Goal: Information Seeking & Learning: Learn about a topic

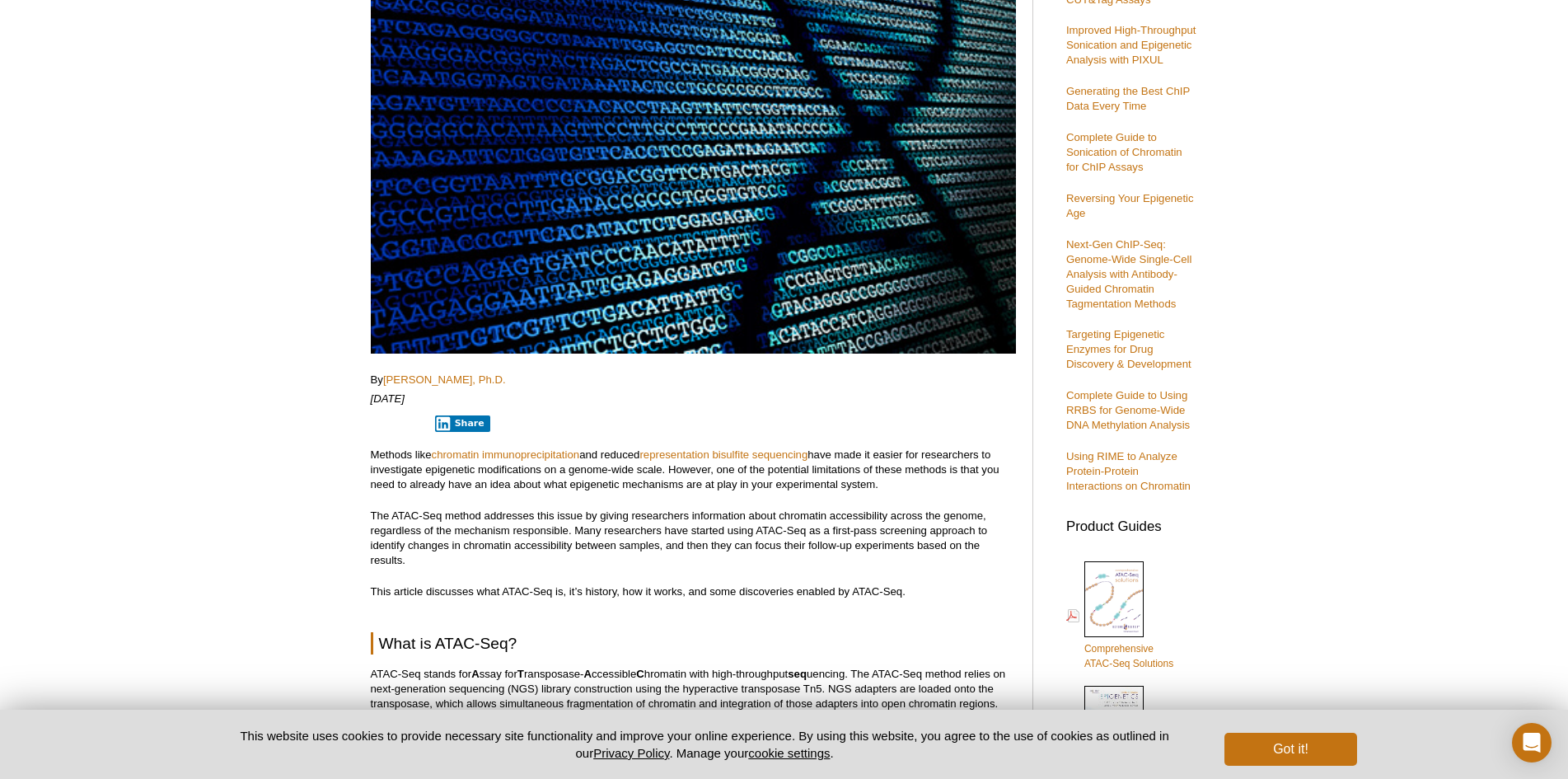
scroll to position [289, 0]
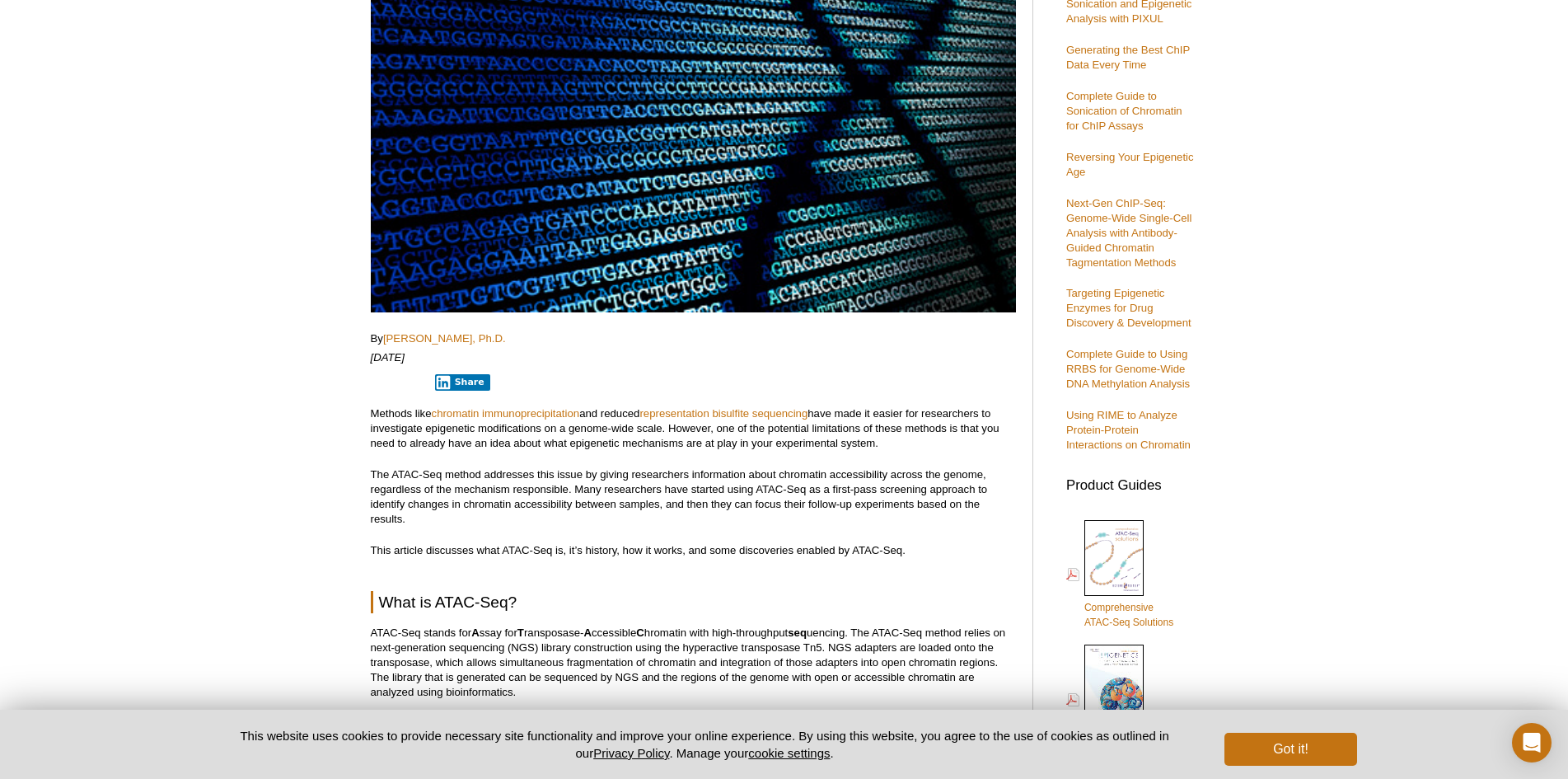
click at [408, 445] on p "Methods like chromatin immunoprecipitation and reduced representation bisulfite…" at bounding box center [693, 428] width 645 height 44
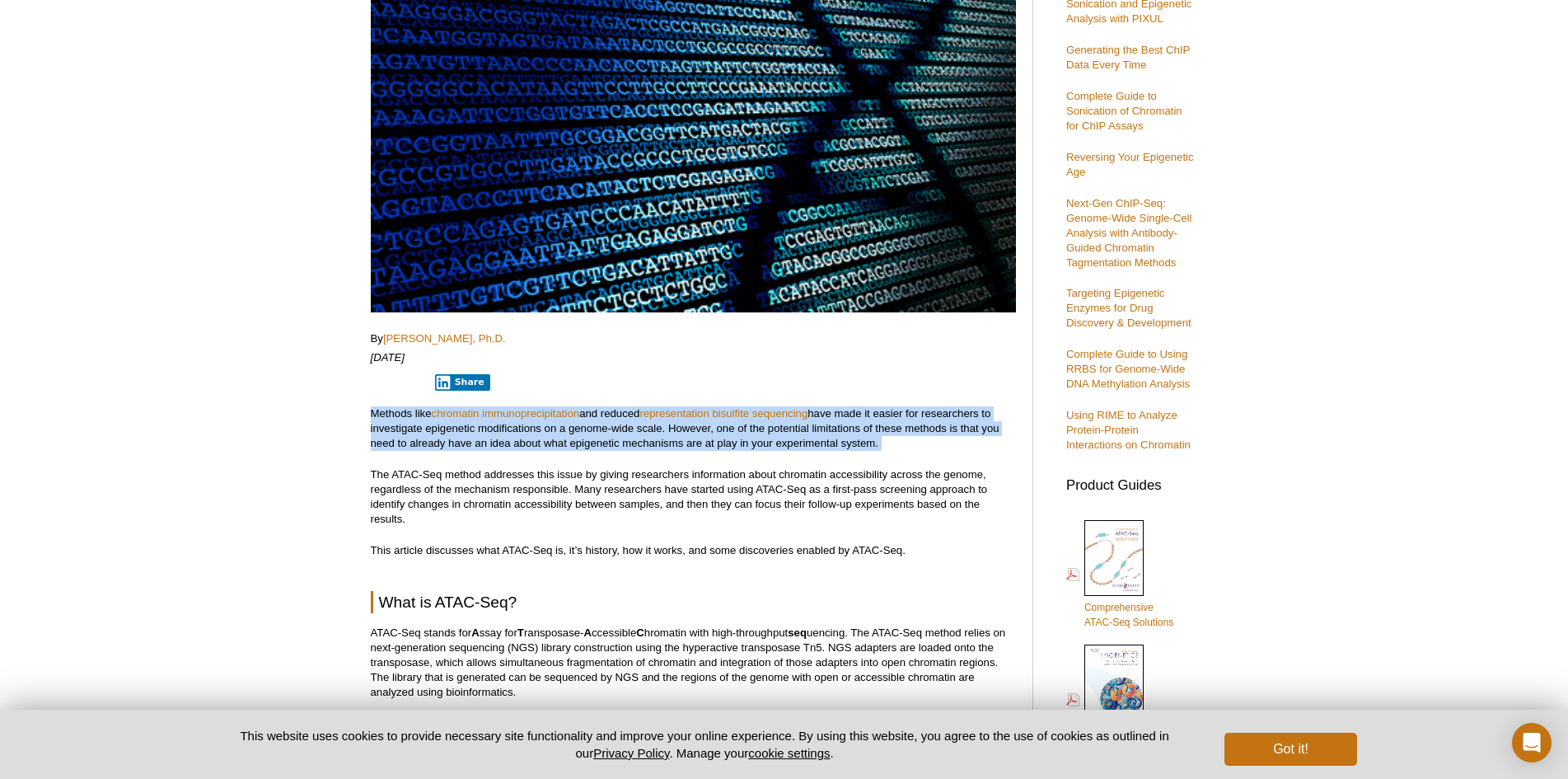
click at [408, 445] on p "Methods like chromatin immunoprecipitation and reduced representation bisulfite…" at bounding box center [693, 428] width 645 height 44
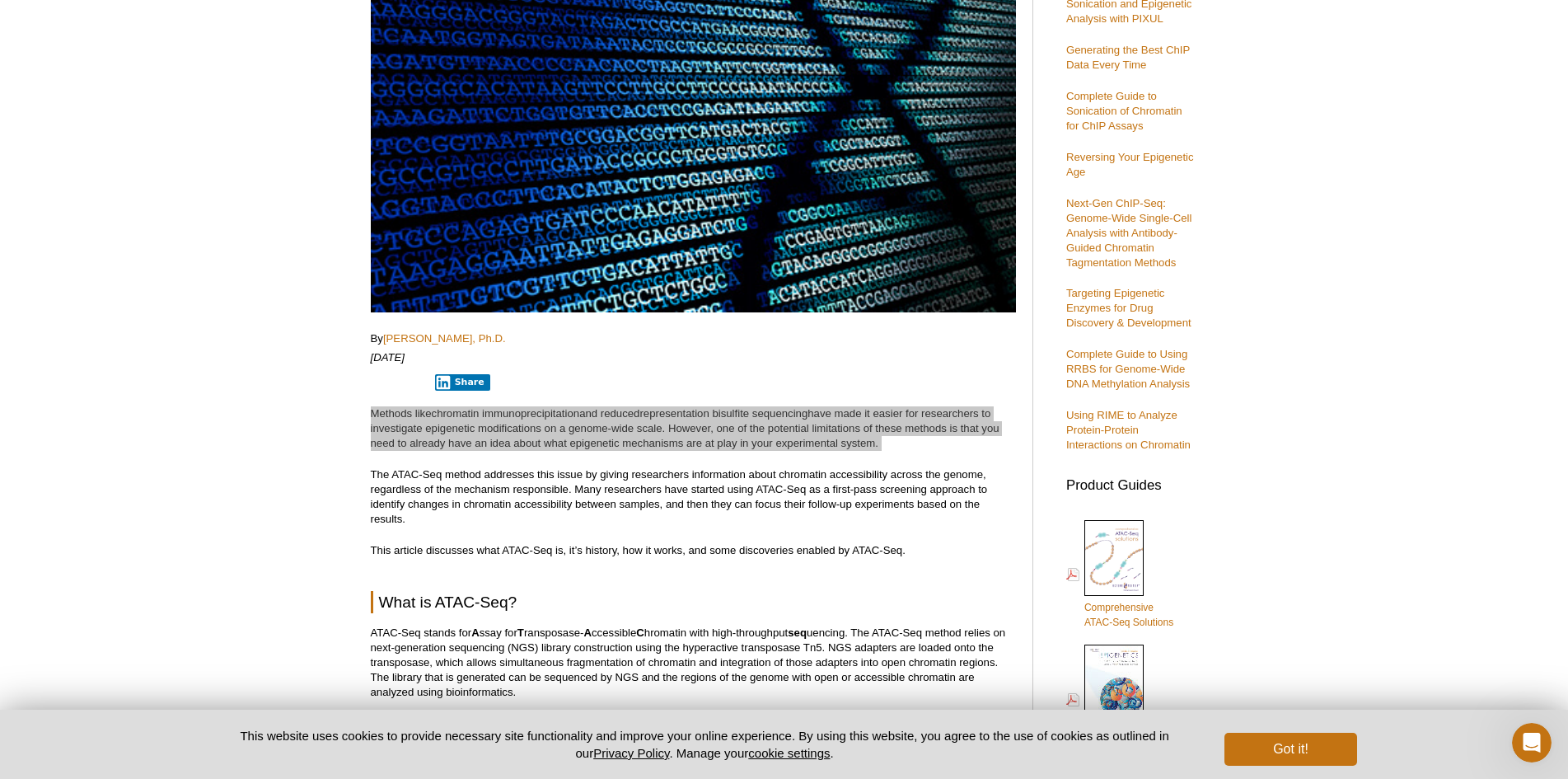
scroll to position [0, 0]
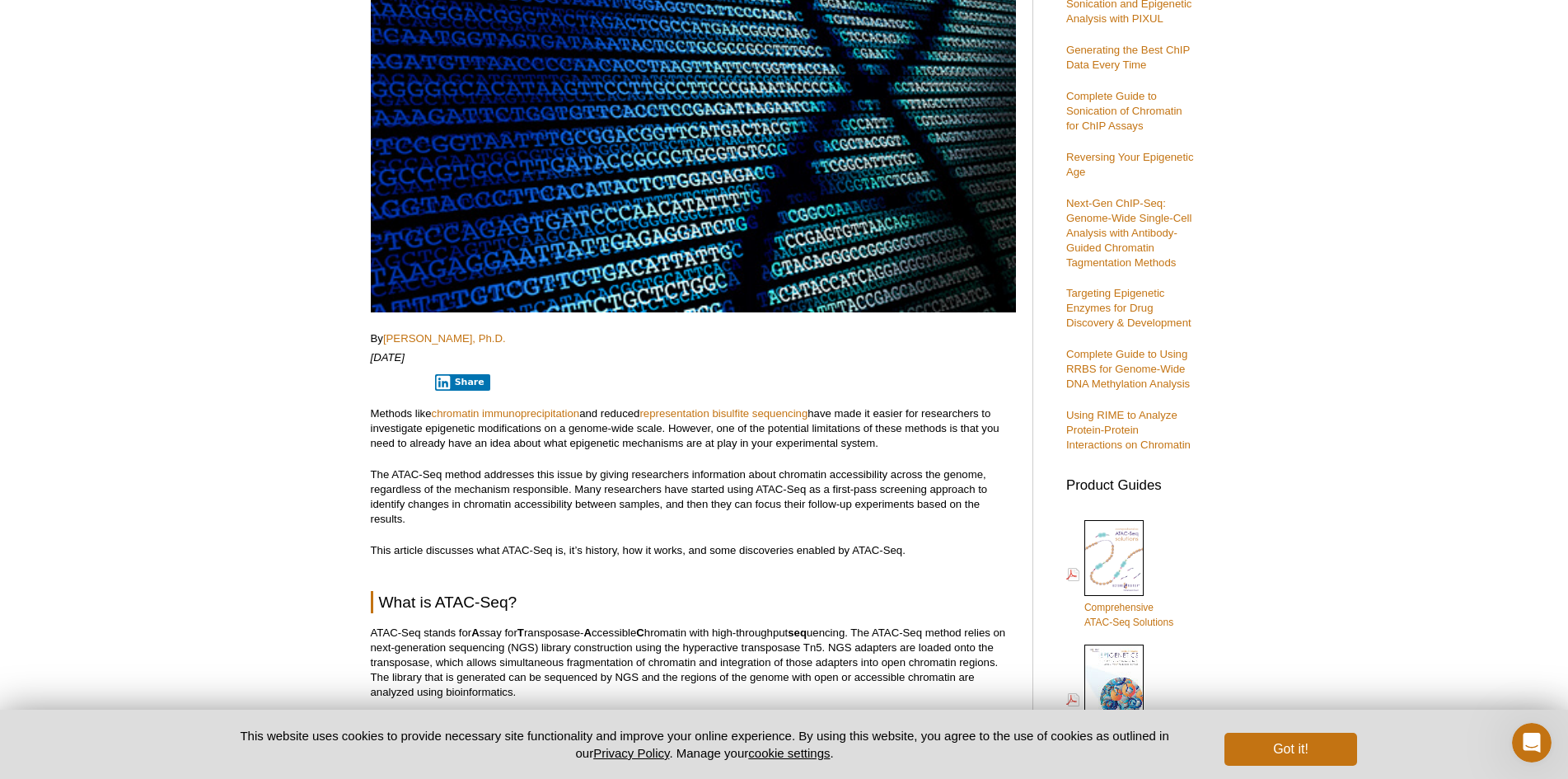
click at [621, 467] on p "The ATAC-Seq method addresses this issue by giving researchers information abou…" at bounding box center [693, 497] width 645 height 59
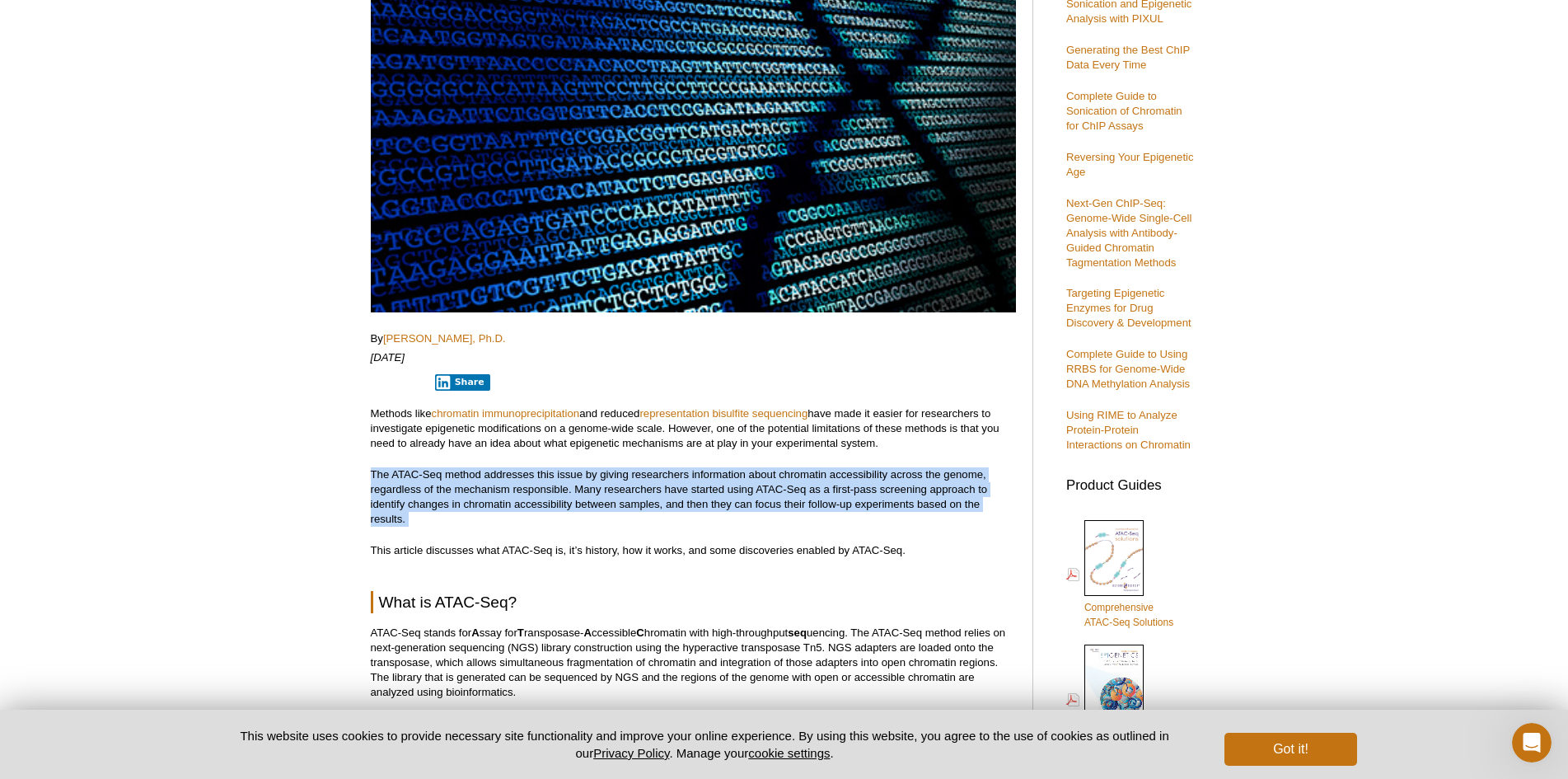
click at [621, 467] on p "The ATAC-Seq method addresses this issue by giving researchers information abou…" at bounding box center [693, 497] width 645 height 59
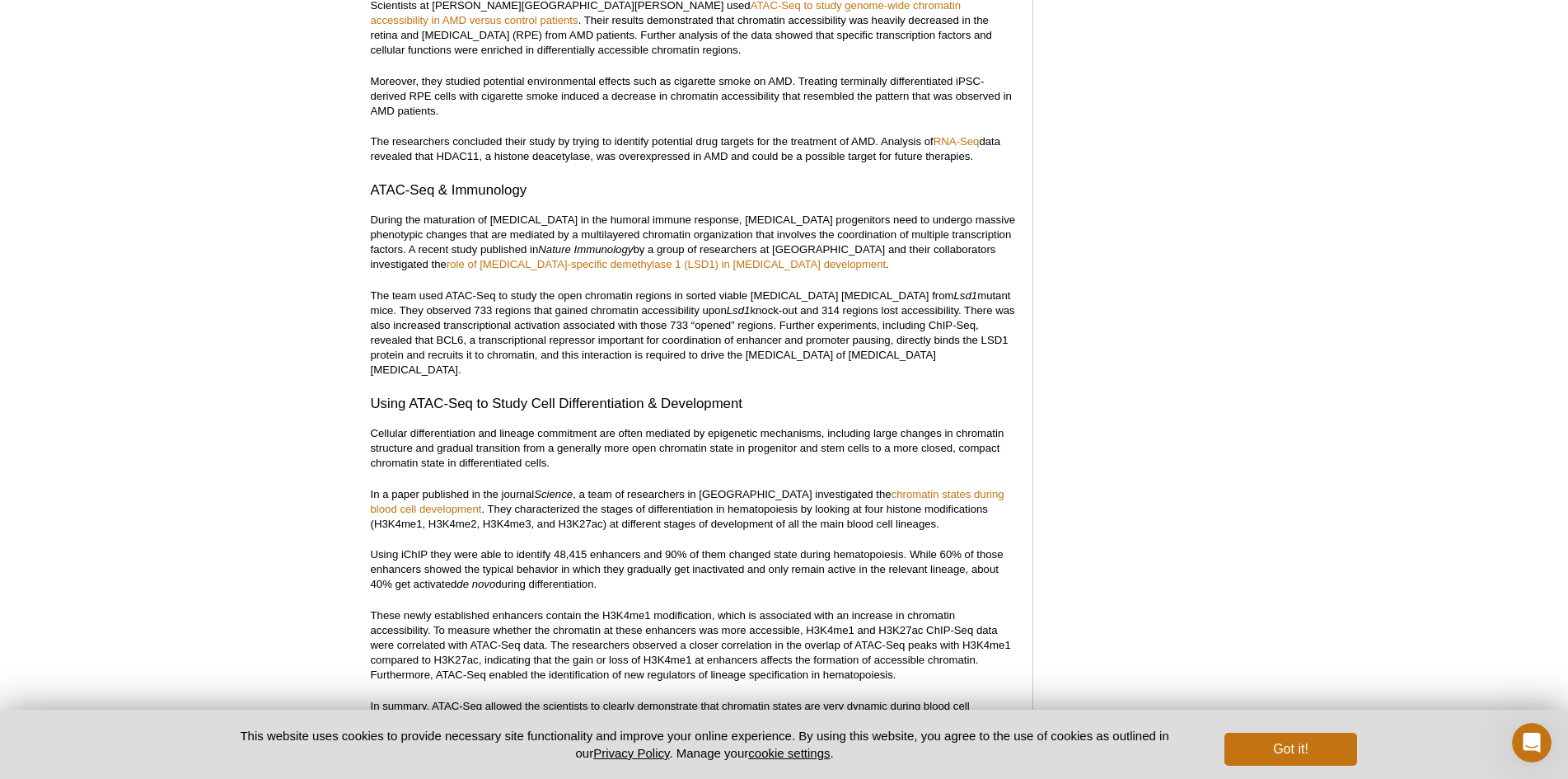
scroll to position [3561, 0]
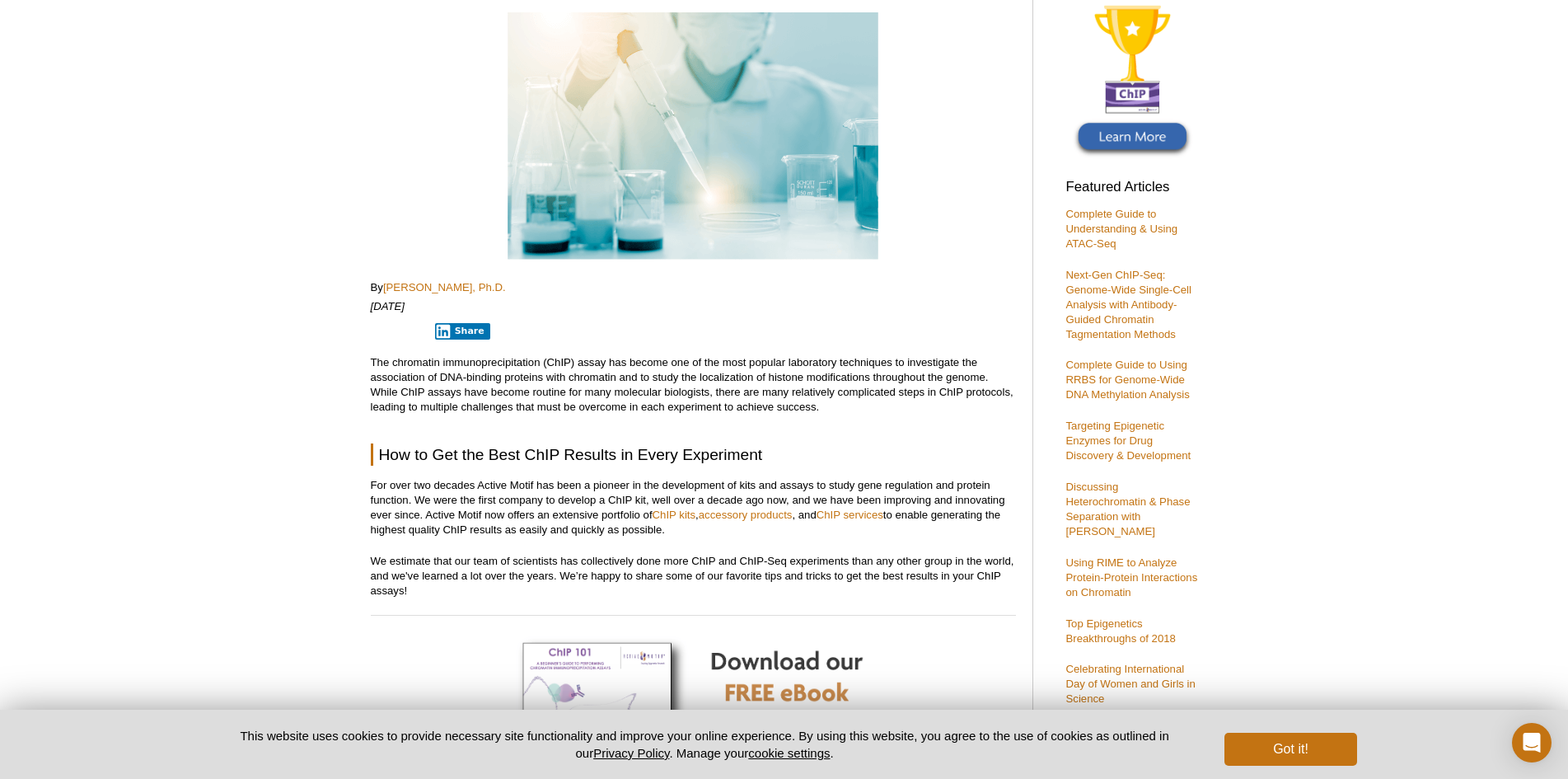
scroll to position [181, 0]
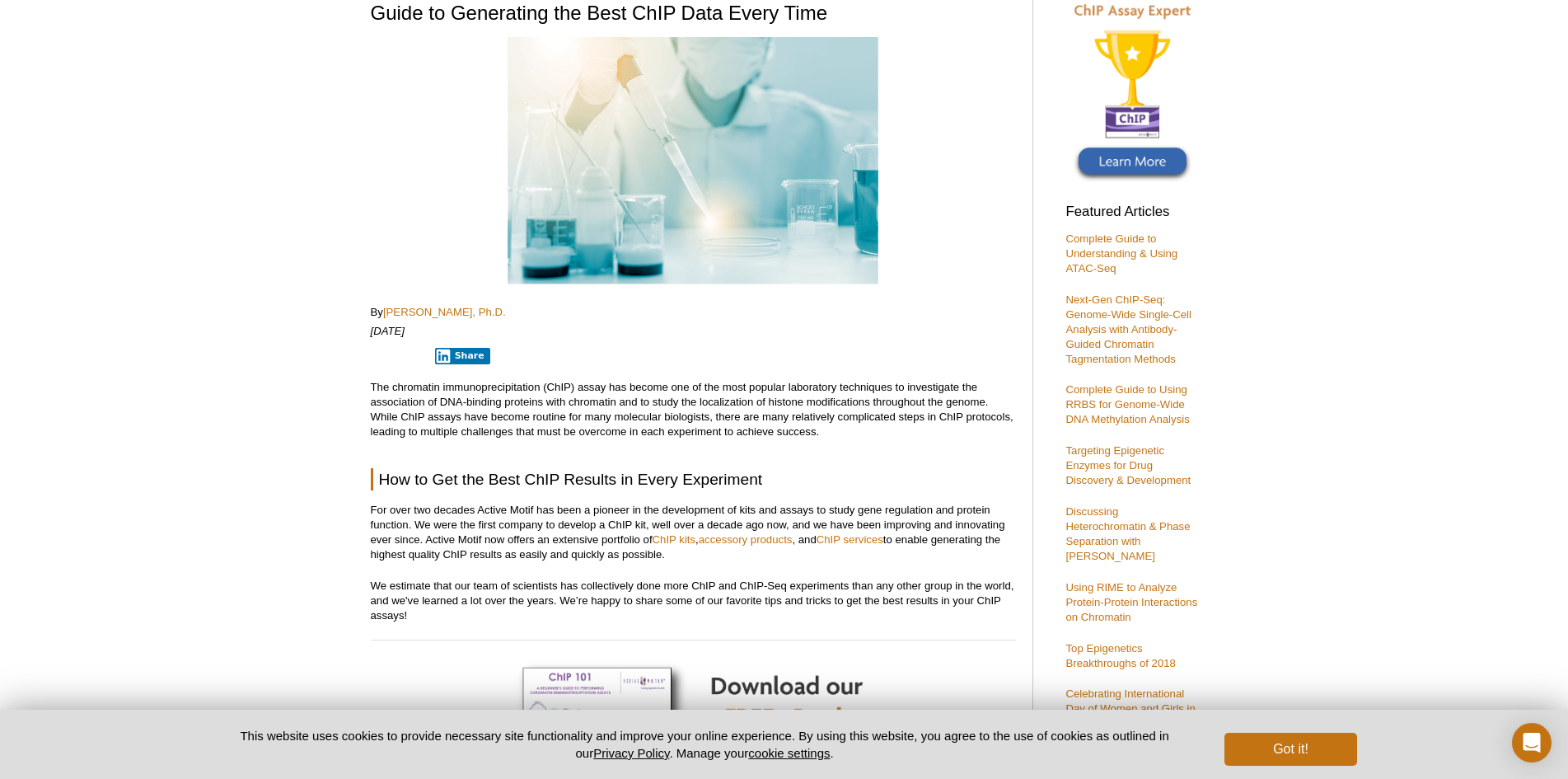
click at [568, 380] on p "The chromatin immunoprecipitation (ChIP) assay has become one of the most popul…" at bounding box center [693, 409] width 645 height 59
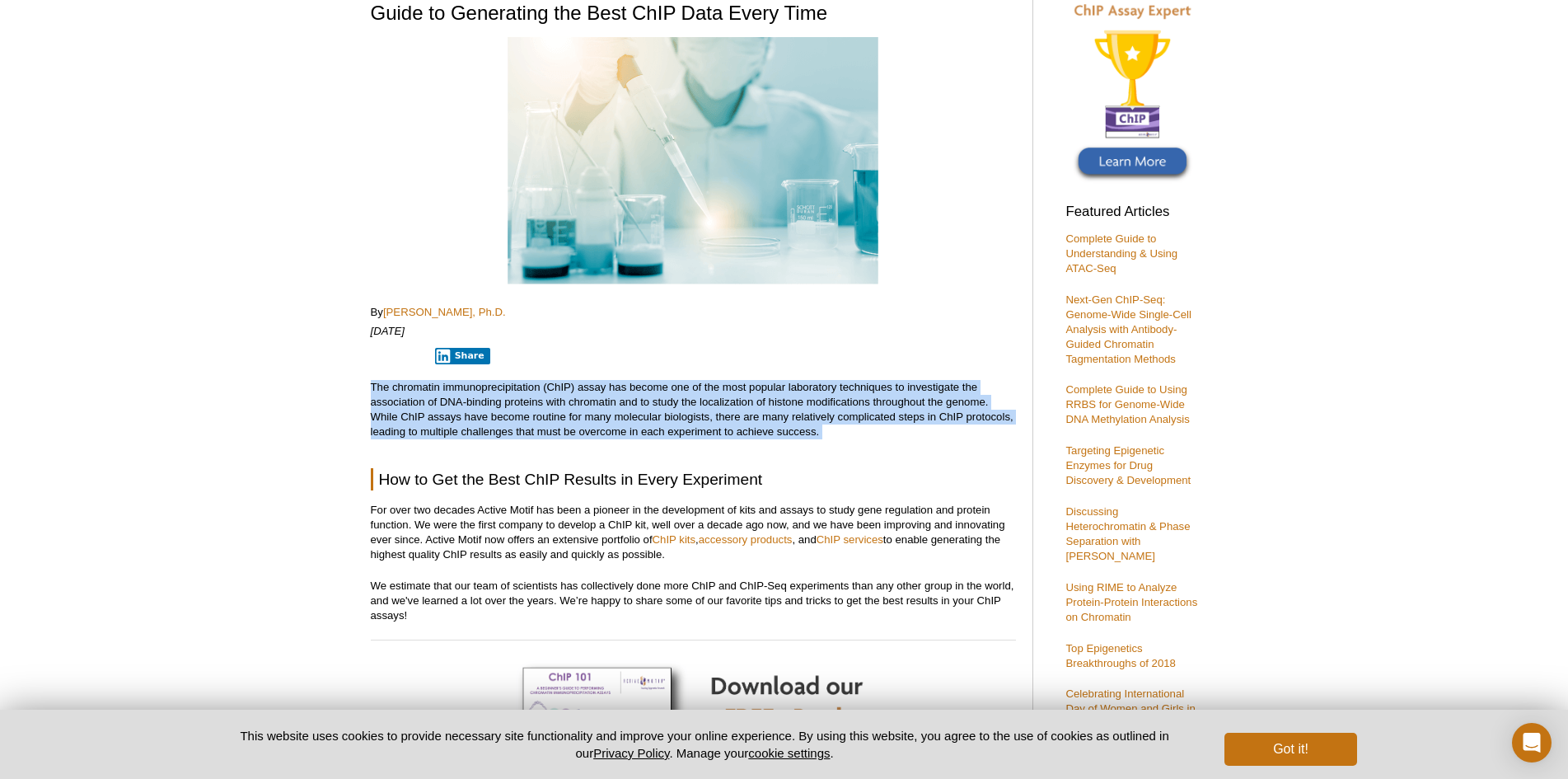
click at [568, 380] on p "The chromatin immunoprecipitation (ChIP) assay has become one of the most popul…" at bounding box center [693, 409] width 645 height 59
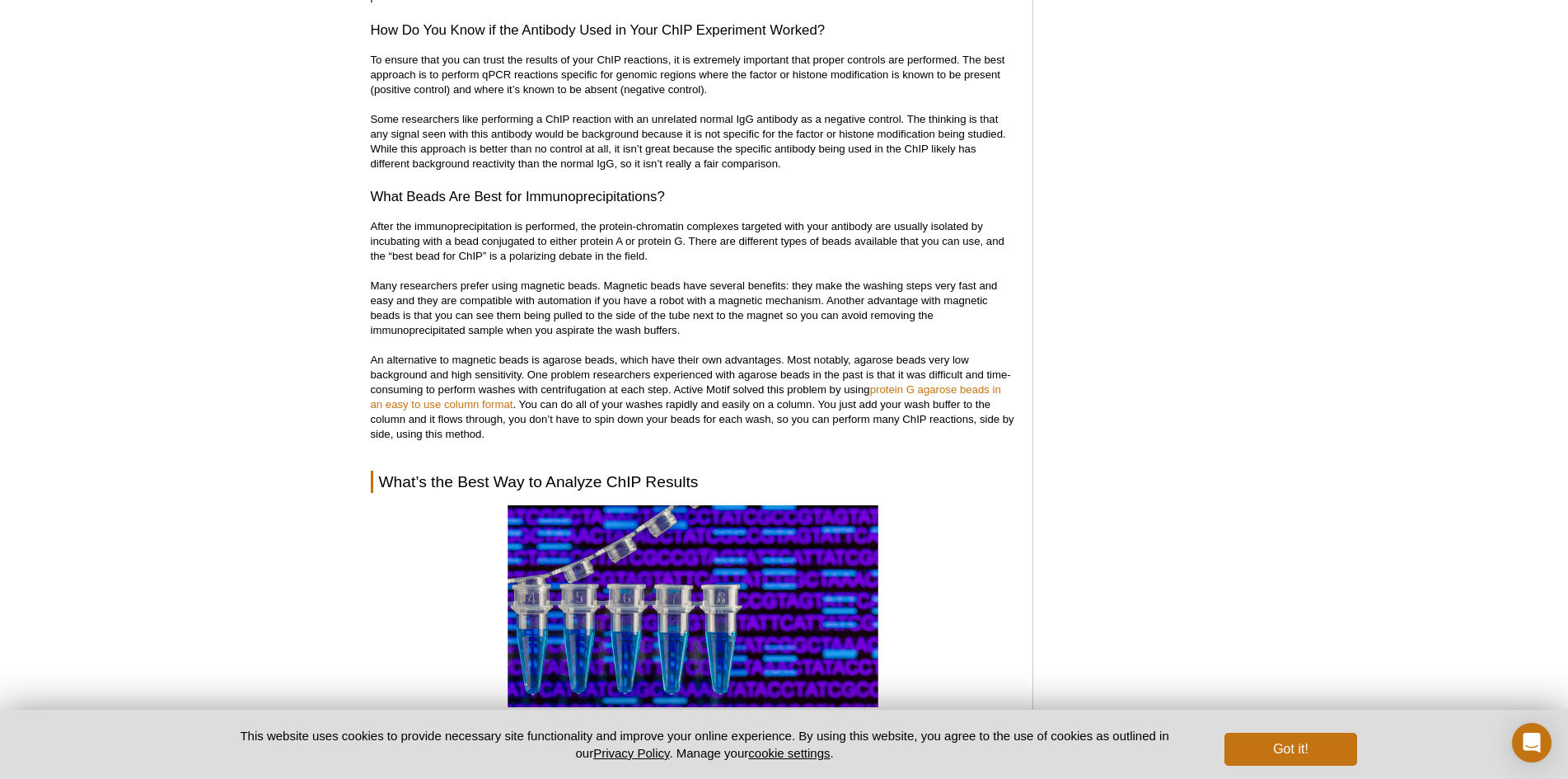
scroll to position [5292, 0]
